Goal: Check status: Check status

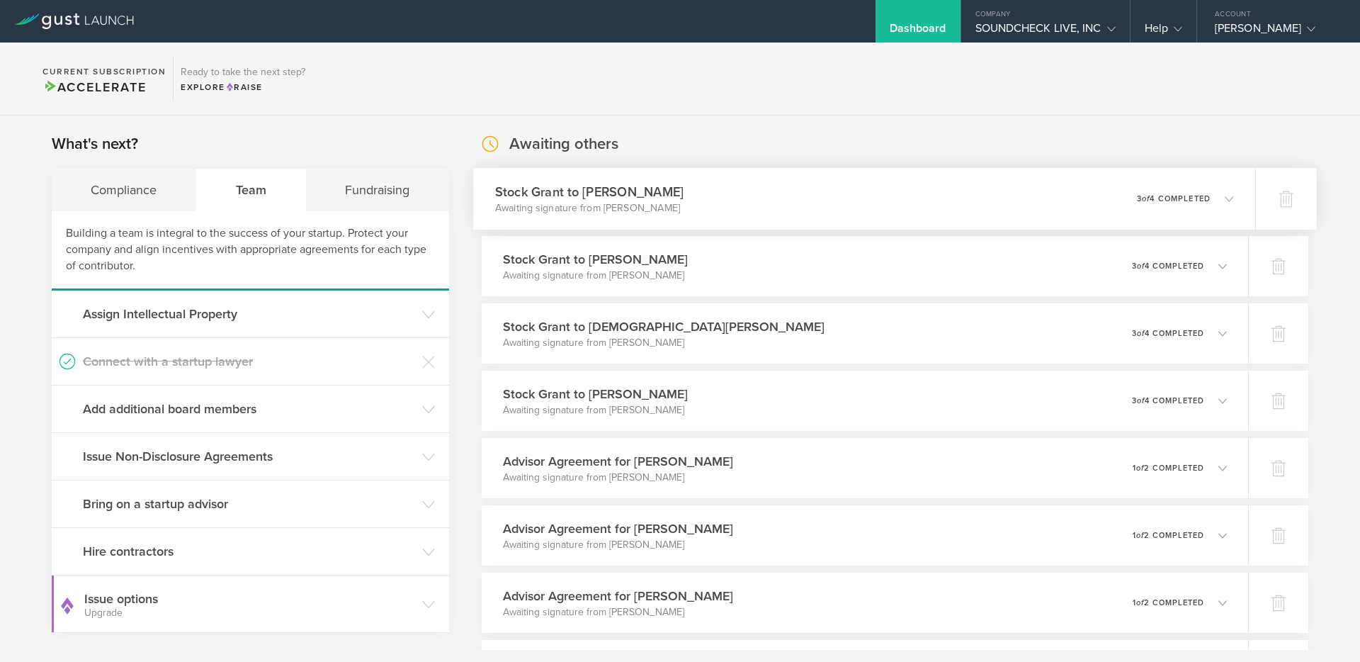
click at [536, 215] on div "Stock [PERSON_NAME] to [PERSON_NAME] Awaiting signature from [PERSON_NAME] 0 un…" at bounding box center [864, 199] width 782 height 62
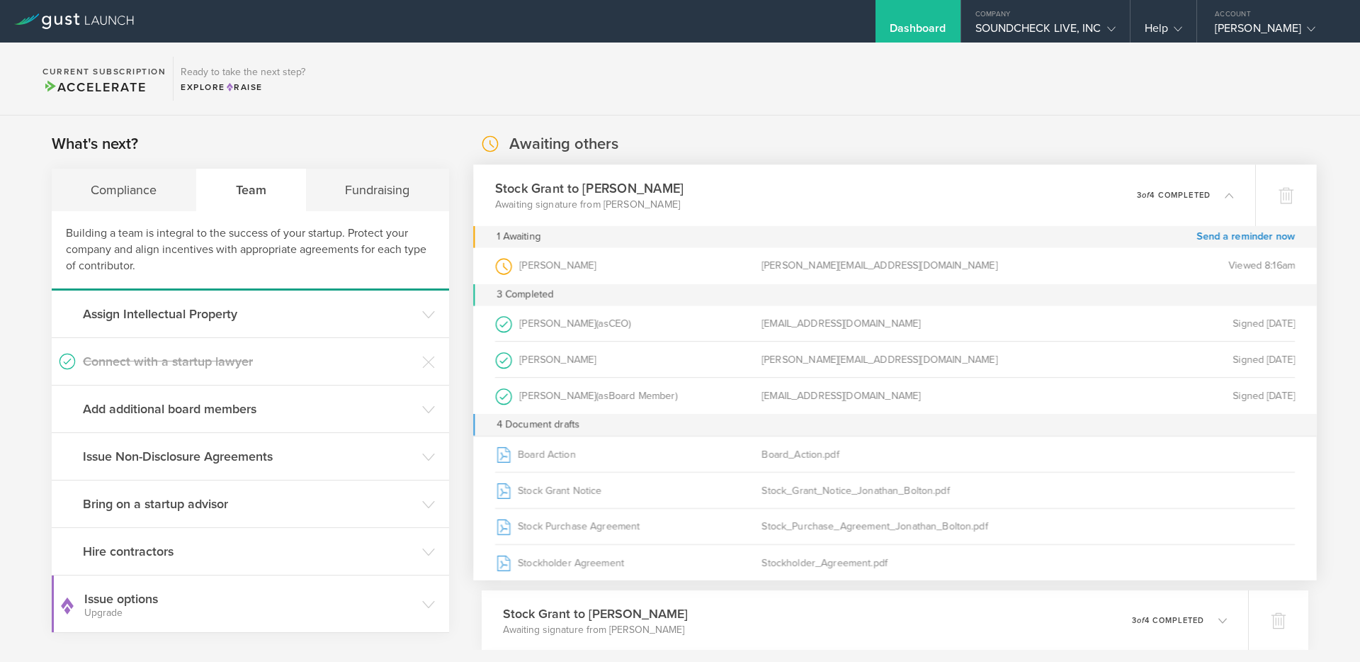
click at [541, 215] on div "Stock [PERSON_NAME] to [PERSON_NAME] Awaiting signature from [PERSON_NAME] 0 un…" at bounding box center [864, 195] width 782 height 62
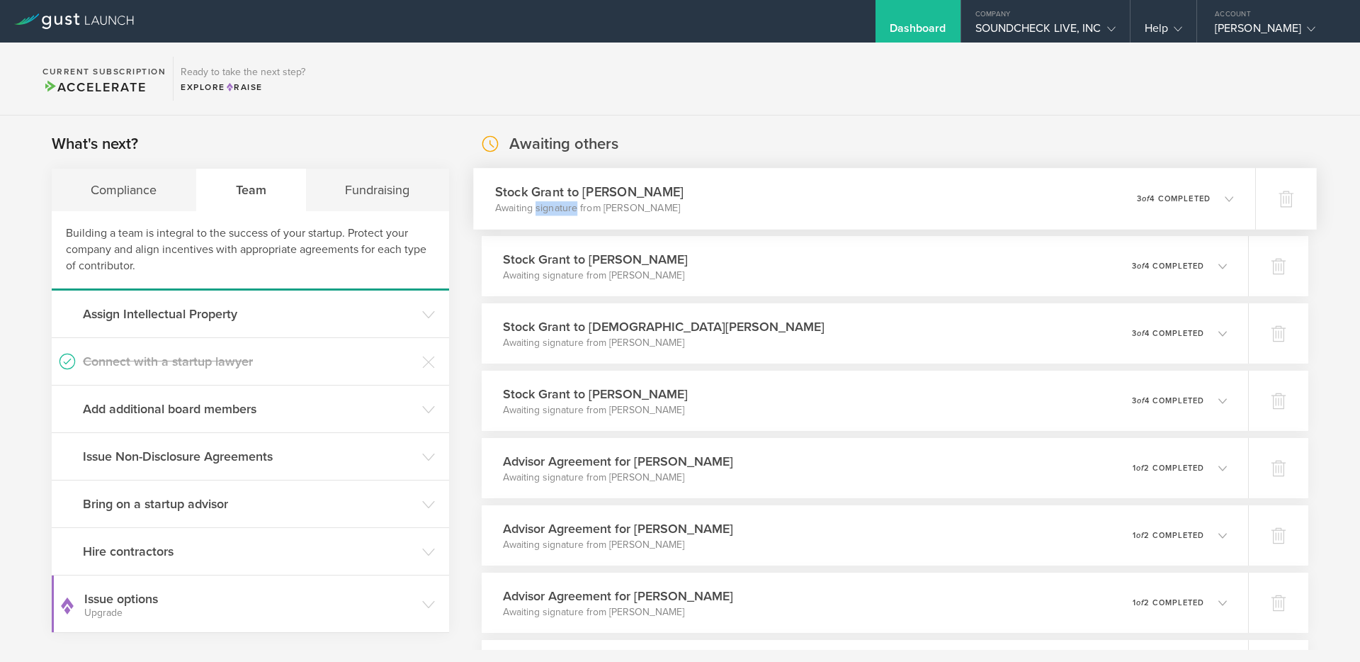
click at [541, 215] on p "Awaiting signature from [PERSON_NAME]" at bounding box center [589, 208] width 188 height 14
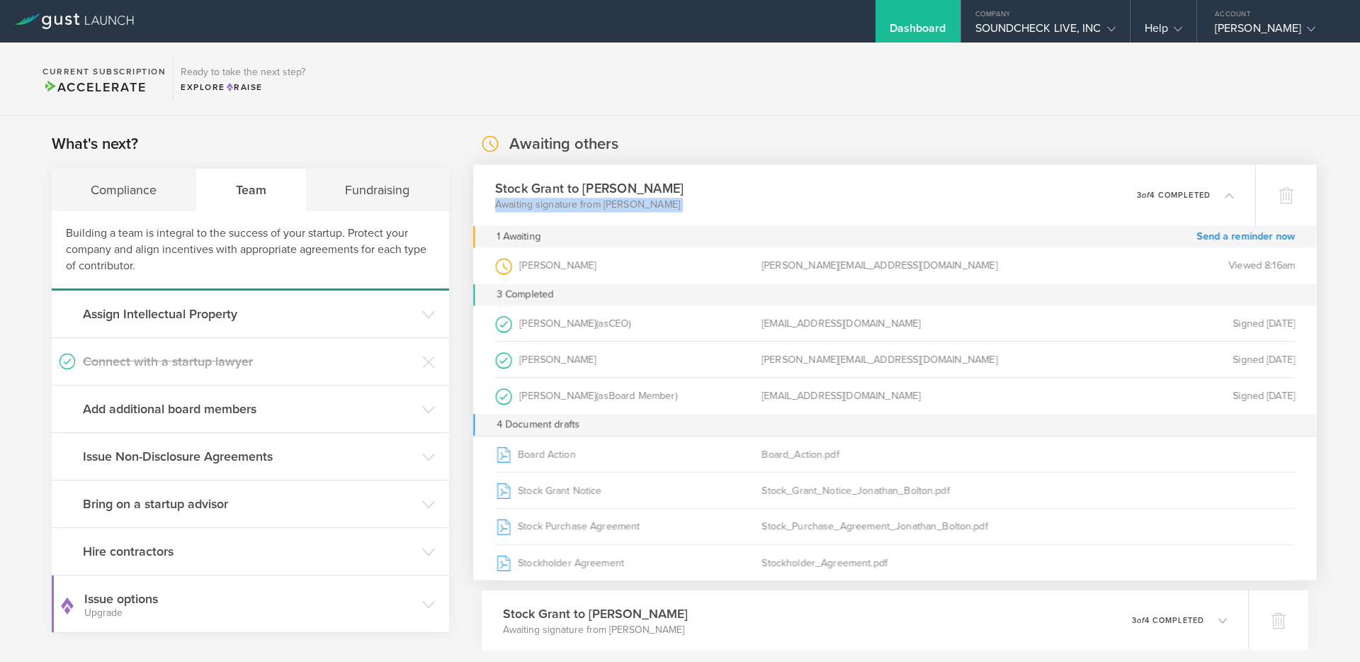
click at [541, 215] on div "Stock [PERSON_NAME] to [PERSON_NAME] Awaiting signature from [PERSON_NAME] 0 un…" at bounding box center [864, 195] width 782 height 62
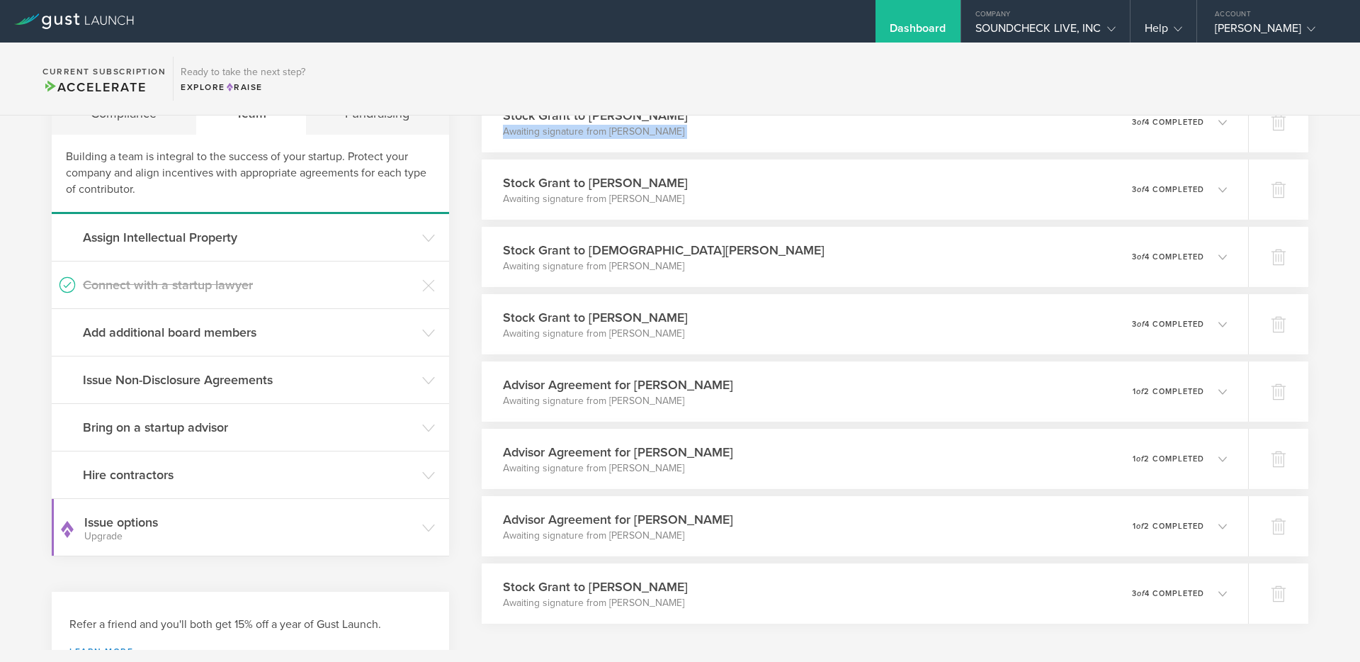
scroll to position [73, 0]
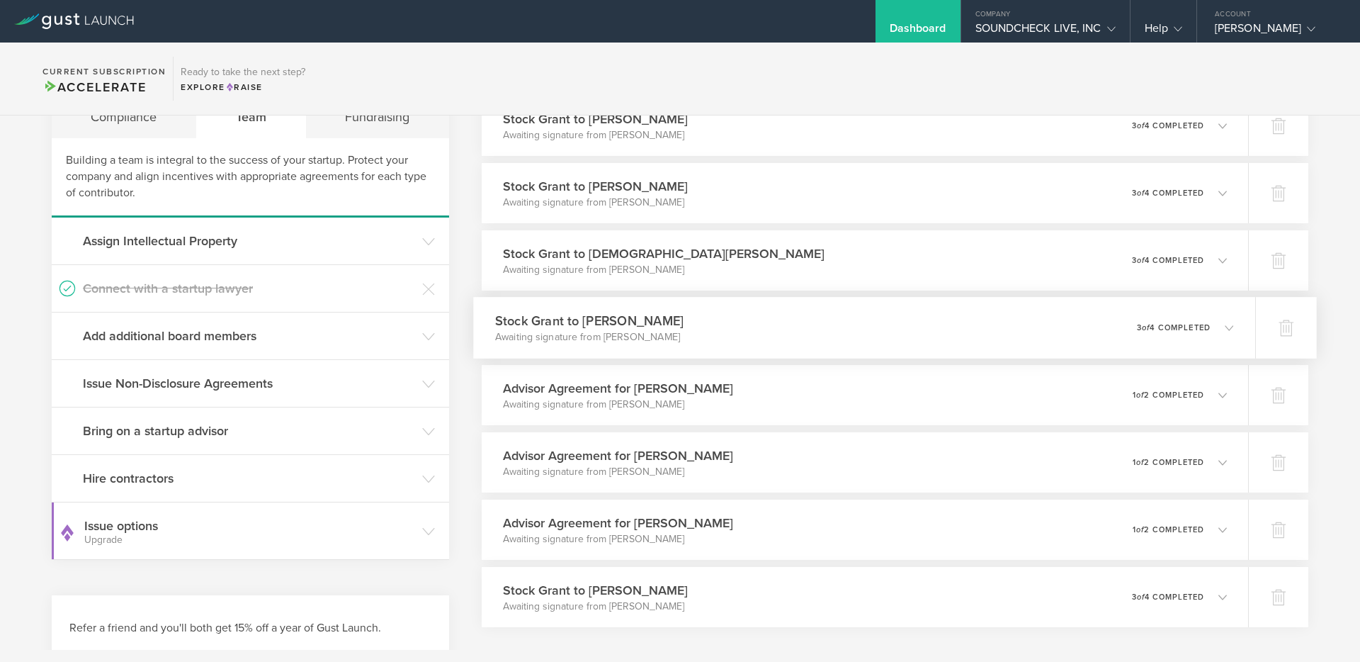
click at [560, 352] on div "Stock Grant to [PERSON_NAME] Awaiting signature from [PERSON_NAME] 0 undelivera…" at bounding box center [864, 328] width 782 height 62
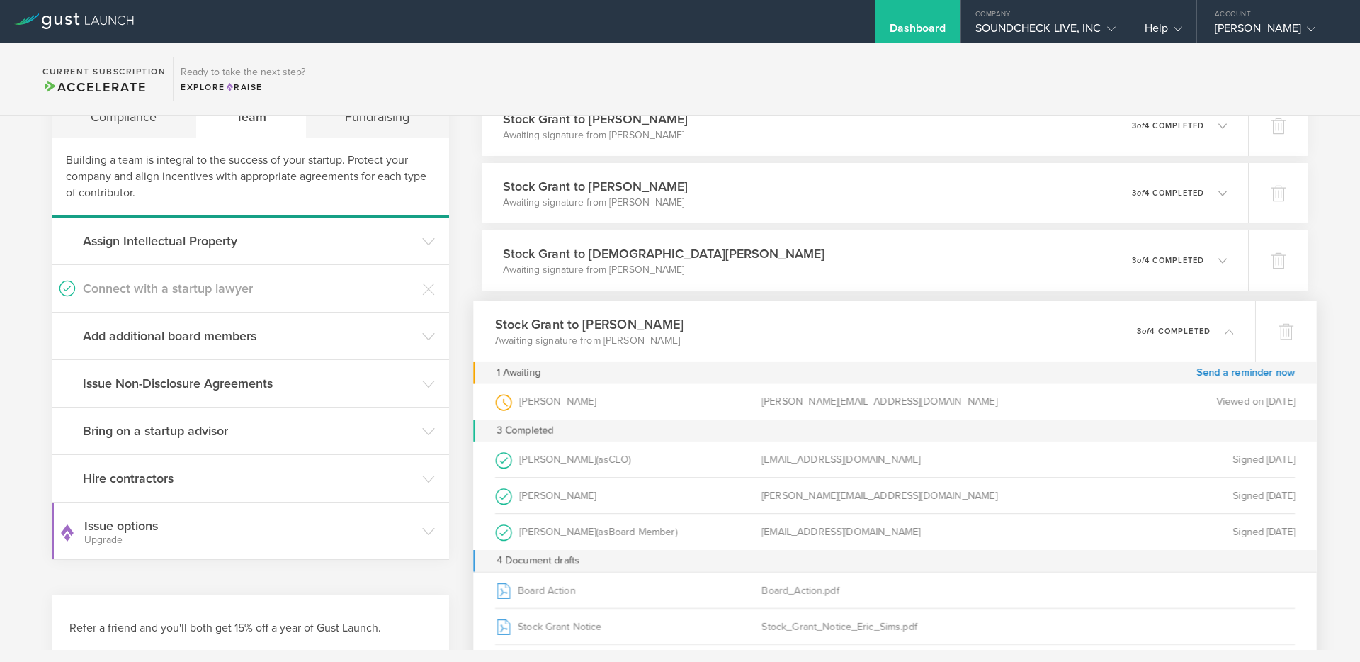
click at [560, 352] on div "Stock Grant to [PERSON_NAME] Awaiting signature from [PERSON_NAME] 0 undelivera…" at bounding box center [864, 331] width 782 height 62
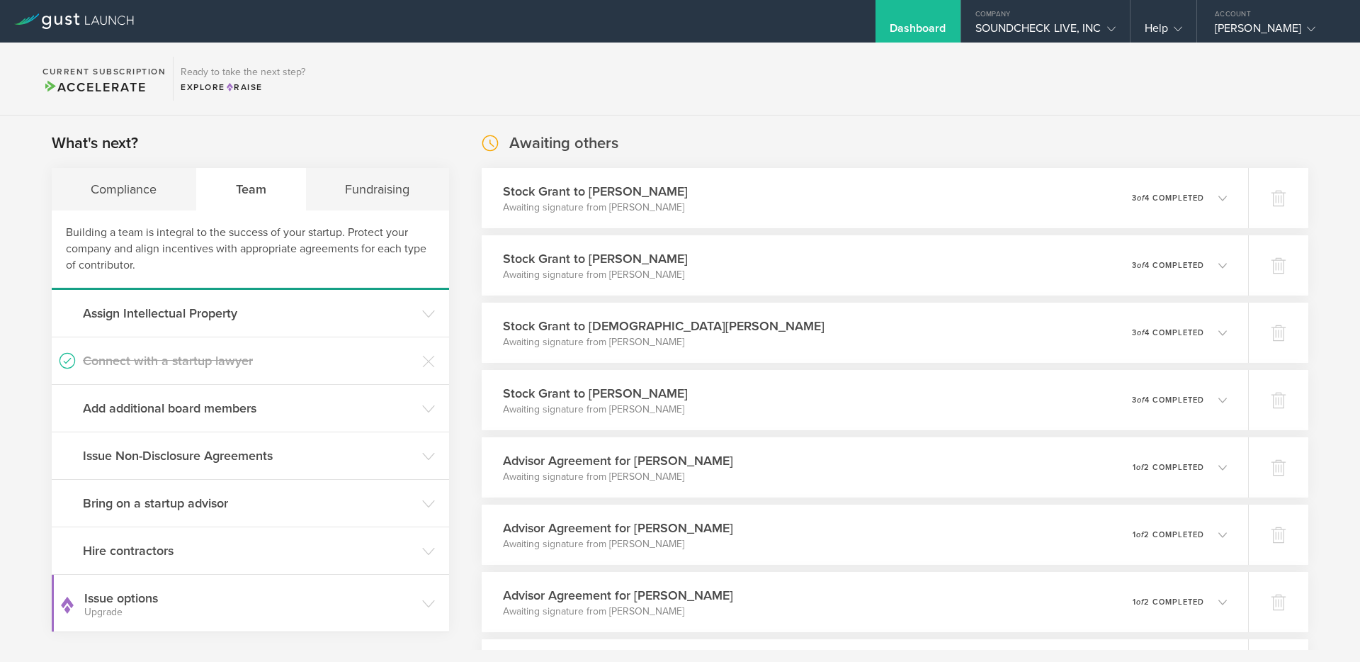
scroll to position [0, 0]
click at [107, 23] on icon at bounding box center [74, 21] width 120 height 16
